Goal: Task Accomplishment & Management: Manage account settings

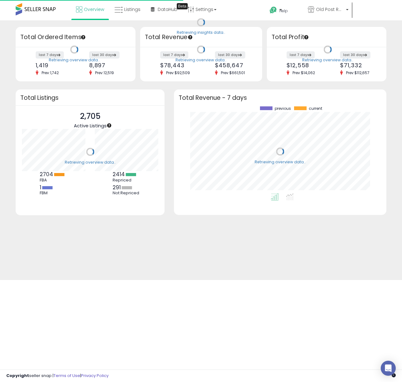
scroll to position [87, 199]
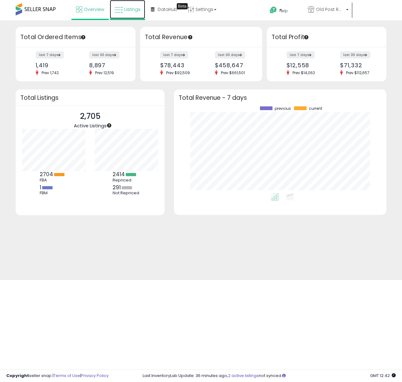
click at [135, 14] on link "Listings" at bounding box center [127, 9] width 35 height 19
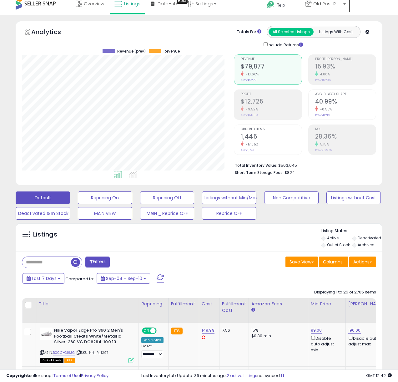
scroll to position [197, 0]
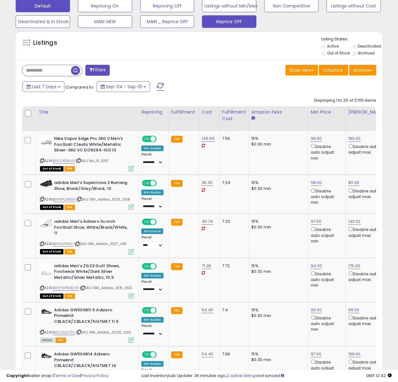
click at [217, 26] on button "Reprice OFF" at bounding box center [229, 21] width 54 height 13
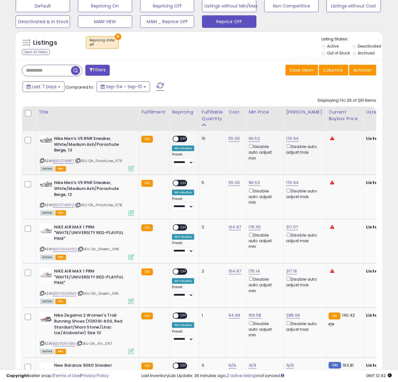
scroll to position [128, 212]
click at [253, 140] on link "96.53" at bounding box center [253, 138] width 11 height 6
type input "**"
click button "submit" at bounding box center [273, 116] width 11 height 9
click at [185, 137] on span "OFF" at bounding box center [184, 138] width 10 height 5
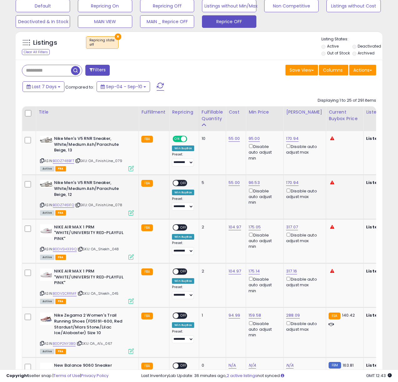
click at [185, 184] on span "OFF" at bounding box center [184, 182] width 10 height 5
copy link "B0DZ7461FQ"
click at [255, 184] on link "96.53" at bounding box center [253, 182] width 11 height 6
drag, startPoint x: 231, startPoint y: 160, endPoint x: 179, endPoint y: 159, distance: 52.2
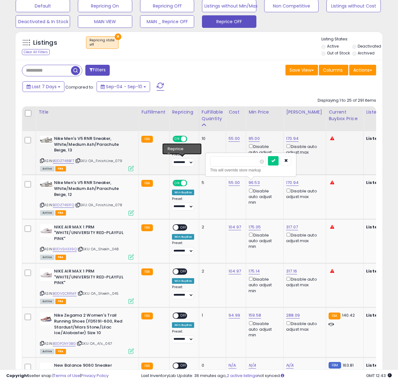
type input "**"
click button "submit" at bounding box center [273, 160] width 11 height 9
click at [293, 139] on link "170.94" at bounding box center [292, 138] width 13 height 6
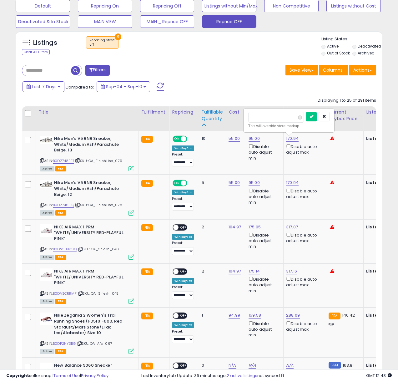
drag, startPoint x: 242, startPoint y: 115, endPoint x: 204, endPoint y: 115, distance: 37.2
type input "***"
click button "submit" at bounding box center [311, 116] width 11 height 9
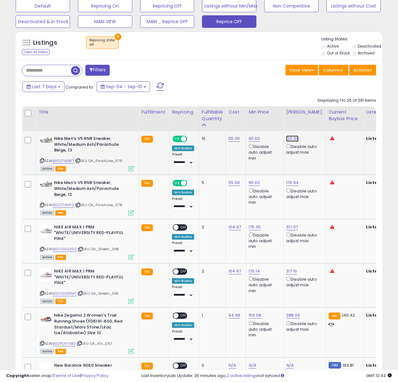
click at [288, 138] on link "120.00" at bounding box center [292, 138] width 13 height 6
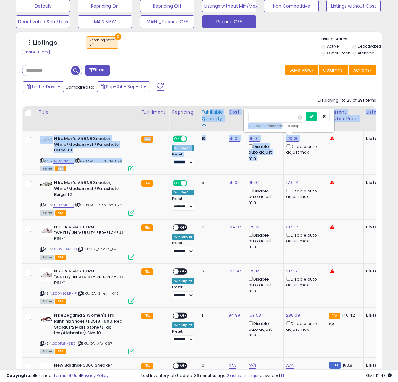
drag, startPoint x: 282, startPoint y: 124, endPoint x: 205, endPoint y: 111, distance: 78.0
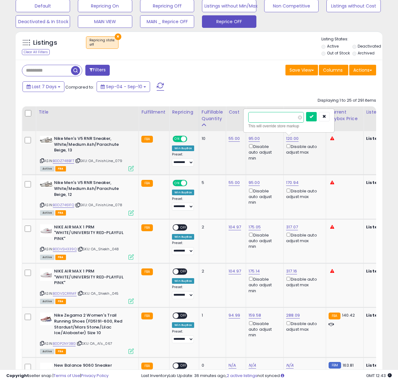
drag, startPoint x: 289, startPoint y: 117, endPoint x: 282, endPoint y: 116, distance: 7.2
click at [288, 117] on input "******" at bounding box center [276, 117] width 56 height 11
drag, startPoint x: 235, startPoint y: 114, endPoint x: 219, endPoint y: 114, distance: 15.9
type input "***"
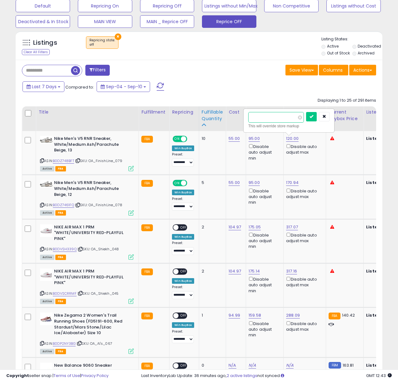
click button "submit" at bounding box center [311, 116] width 11 height 9
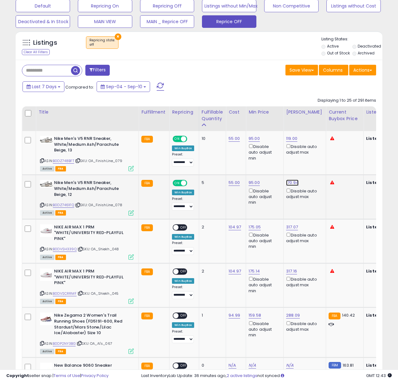
click at [291, 183] on link "170.94" at bounding box center [292, 182] width 13 height 6
drag, startPoint x: 226, startPoint y: 158, endPoint x: 211, endPoint y: 157, distance: 14.7
type input "***"
click button "submit" at bounding box center [311, 160] width 11 height 9
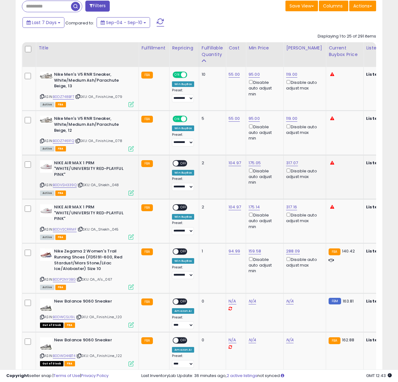
scroll to position [266, 0]
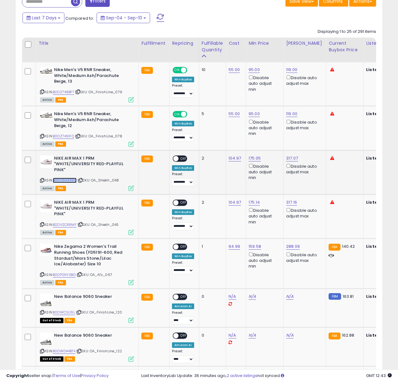
copy link "B0DVSH339Q"
click at [253, 158] on link "175.05" at bounding box center [254, 158] width 12 height 6
drag, startPoint x: 232, startPoint y: 136, endPoint x: 191, endPoint y: 136, distance: 40.9
type input "***"
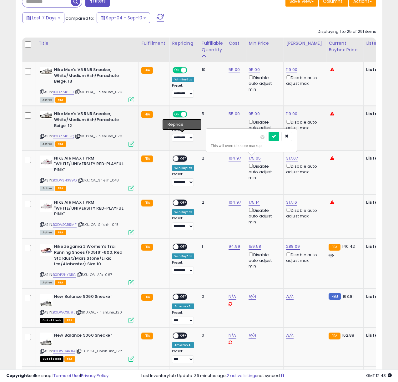
click button "submit" at bounding box center [273, 136] width 11 height 9
drag, startPoint x: 182, startPoint y: 159, endPoint x: 192, endPoint y: 205, distance: 47.0
click at [182, 159] on span "OFF" at bounding box center [184, 158] width 10 height 5
copy link "B0DVSCRRMF"
click at [252, 203] on link "175.14" at bounding box center [253, 202] width 11 height 6
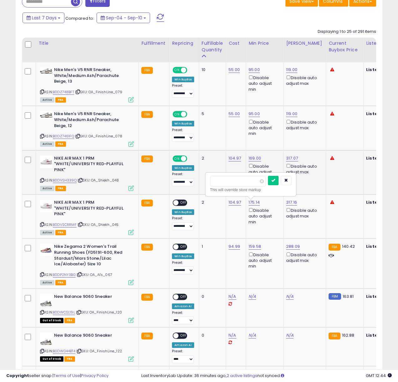
drag, startPoint x: 237, startPoint y: 184, endPoint x: 186, endPoint y: 182, distance: 51.3
type input "***"
click button "submit" at bounding box center [273, 180] width 11 height 9
click at [183, 201] on span "OFF" at bounding box center [184, 202] width 10 height 5
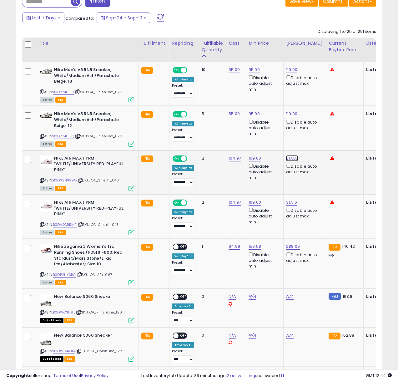
click at [293, 158] on link "317.07" at bounding box center [292, 158] width 12 height 6
click at [295, 198] on td "317.16 Disable auto adjust max" at bounding box center [304, 216] width 43 height 44
click at [290, 200] on link "317.16" at bounding box center [291, 202] width 11 height 6
drag, startPoint x: 219, startPoint y: 173, endPoint x: 208, endPoint y: 173, distance: 10.6
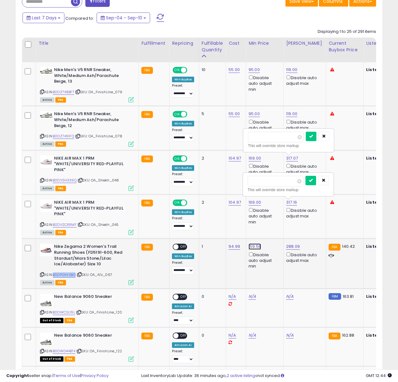
click at [255, 247] on link "159.58" at bounding box center [254, 246] width 13 height 6
drag, startPoint x: 234, startPoint y: 227, endPoint x: 168, endPoint y: 218, distance: 66.9
type input "***"
click button "submit" at bounding box center [273, 224] width 11 height 9
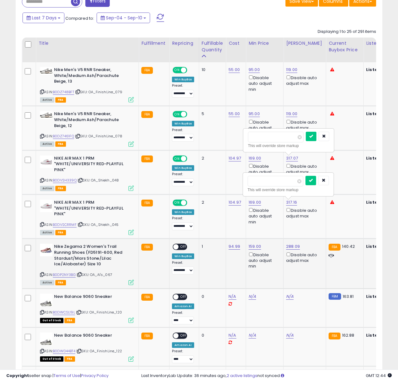
click at [181, 247] on span "OFF" at bounding box center [184, 246] width 10 height 5
click at [290, 246] on link "288.09" at bounding box center [293, 246] width 14 height 6
drag, startPoint x: 270, startPoint y: 225, endPoint x: 207, endPoint y: 221, distance: 63.3
type input "***"
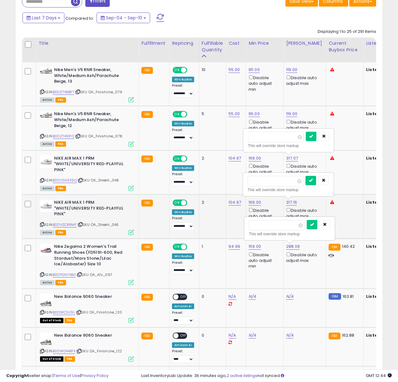
click button "submit" at bounding box center [312, 224] width 11 height 9
drag, startPoint x: 245, startPoint y: 180, endPoint x: 219, endPoint y: 180, distance: 26.3
type input "***"
click button "submit" at bounding box center [310, 180] width 11 height 9
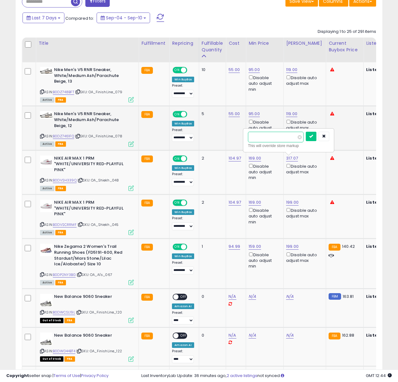
drag, startPoint x: 248, startPoint y: 134, endPoint x: 206, endPoint y: 134, distance: 42.2
type input "***"
click button "submit" at bounding box center [311, 136] width 11 height 9
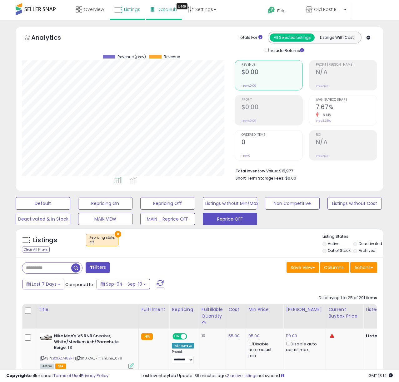
scroll to position [128, 213]
